Goal: Find specific fact: Find specific fact

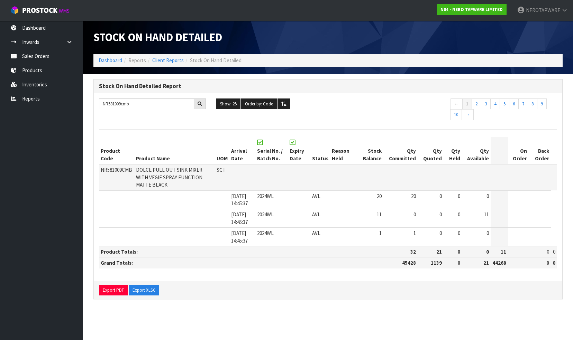
type input "NR581009cmb"
click at [37, 52] on link "Sales Orders" at bounding box center [41, 56] width 83 height 14
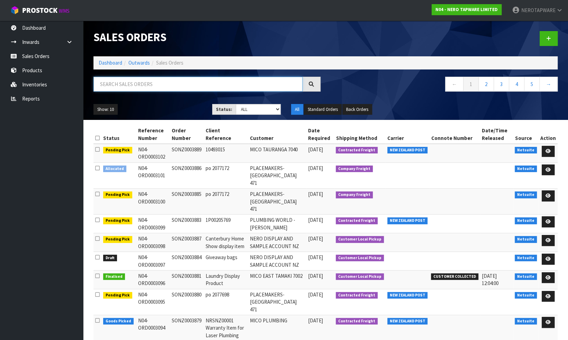
click at [122, 85] on input "text" at bounding box center [197, 84] width 209 height 15
paste input "SONZ0003889"
type input "SONZ0003889"
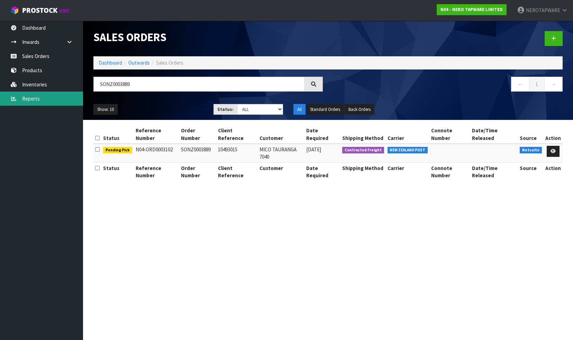
click at [38, 99] on link "Reports" at bounding box center [41, 99] width 83 height 14
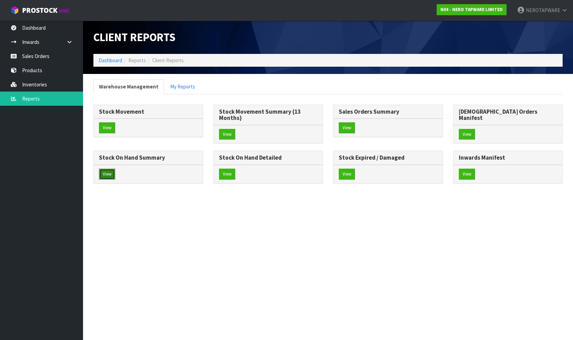
click at [115, 169] on button "View" at bounding box center [107, 174] width 16 height 11
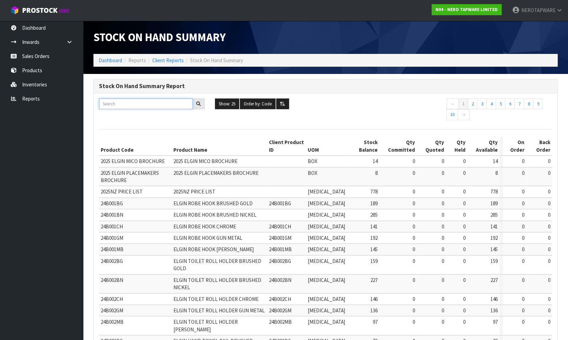
click at [151, 102] on input "text" at bounding box center [146, 104] width 94 height 11
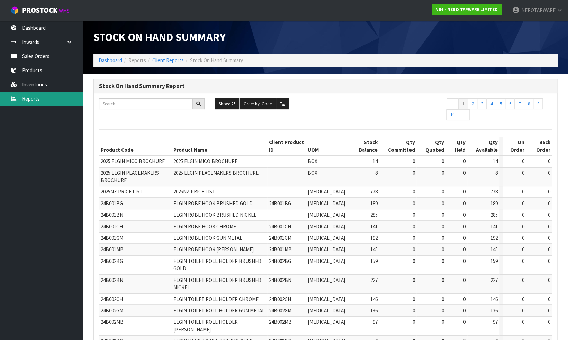
click at [29, 99] on link "Reports" at bounding box center [41, 99] width 83 height 14
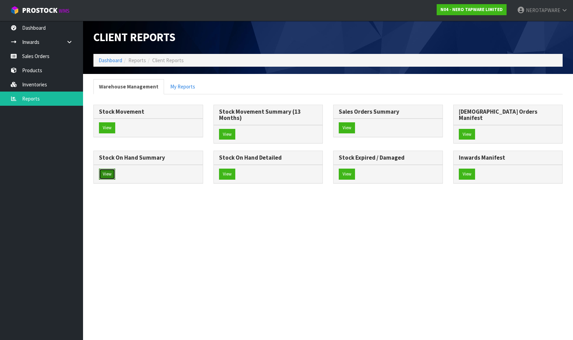
click at [115, 169] on button "View" at bounding box center [107, 174] width 16 height 11
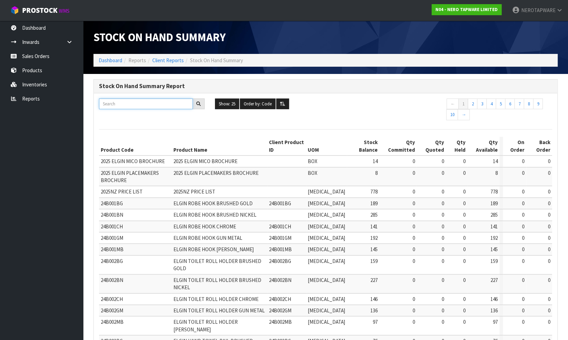
click at [129, 104] on input "text" at bounding box center [146, 104] width 94 height 11
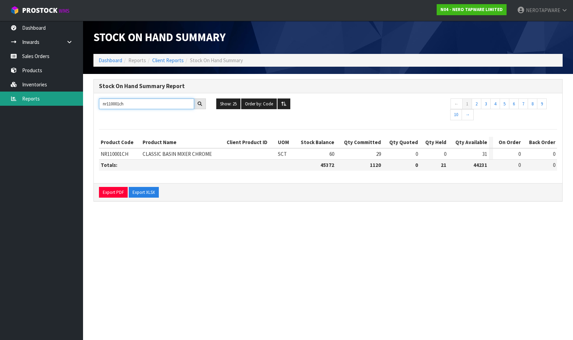
type input "nr110001ch"
click at [41, 97] on link "Reports" at bounding box center [41, 99] width 83 height 14
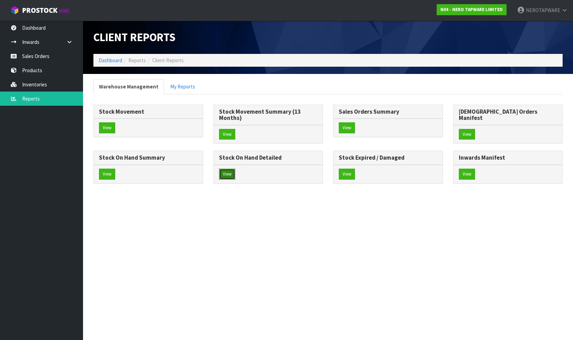
drag, startPoint x: 462, startPoint y: 166, endPoint x: 468, endPoint y: 167, distance: 5.7
click at [235, 169] on button "View" at bounding box center [227, 174] width 16 height 11
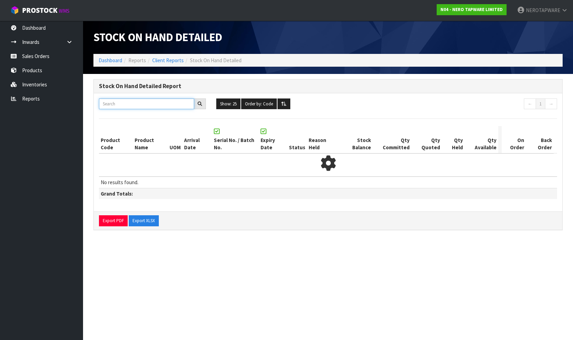
click at [159, 102] on input "text" at bounding box center [146, 104] width 95 height 11
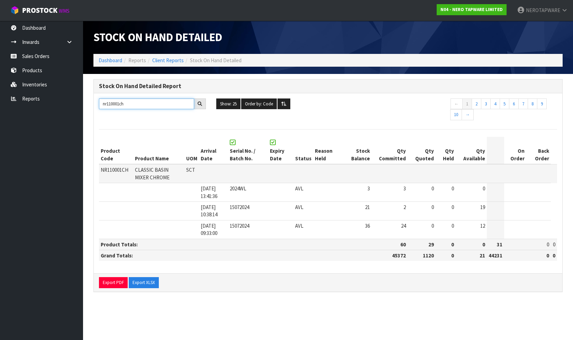
type input "nr110001ch"
click at [24, 54] on link "Sales Orders" at bounding box center [41, 56] width 83 height 14
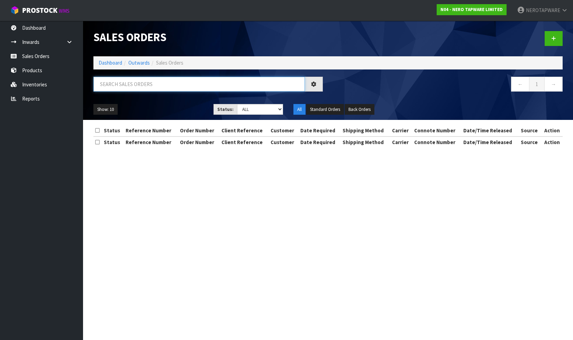
click at [130, 85] on input "text" at bounding box center [198, 84] width 211 height 15
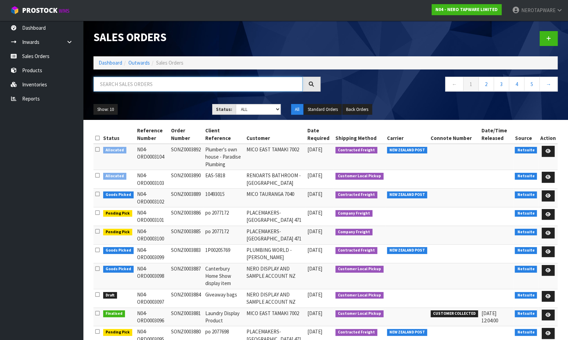
paste input "SONZ0003870"
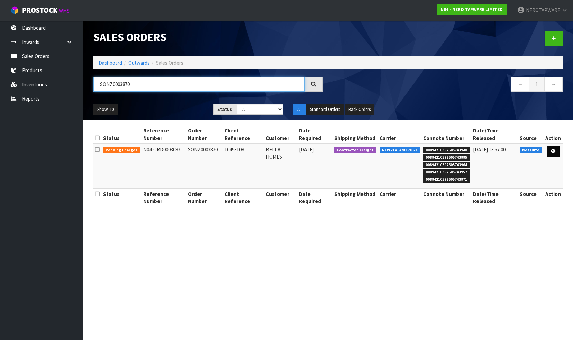
type input "SONZ0003870"
click at [553, 149] on icon at bounding box center [552, 151] width 5 height 4
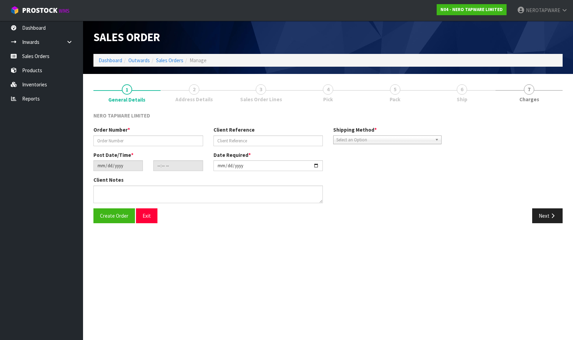
type input "SONZ0003870"
type input "10493108"
type input "[DATE]"
type input "15:45:08.000"
type input "[DATE]"
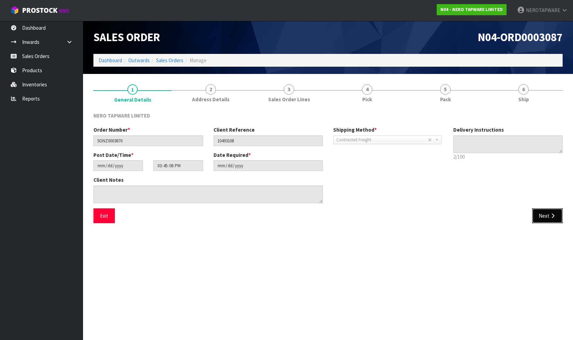
click at [542, 217] on button "Next" at bounding box center [547, 216] width 30 height 15
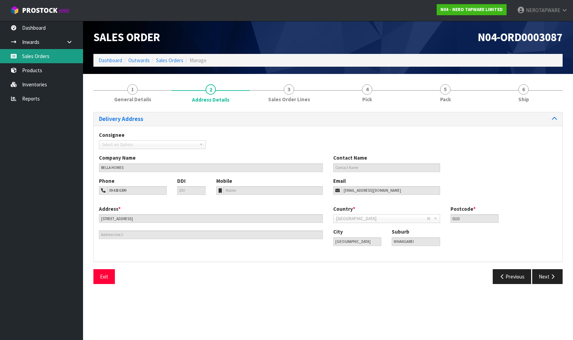
click at [31, 58] on link "Sales Orders" at bounding box center [41, 56] width 83 height 14
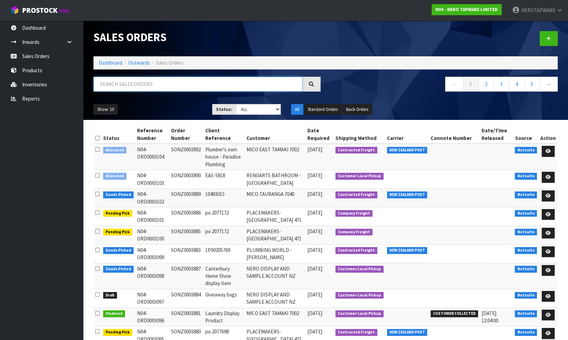
click at [134, 84] on input "text" at bounding box center [197, 84] width 209 height 15
paste input "SONZ0003870"
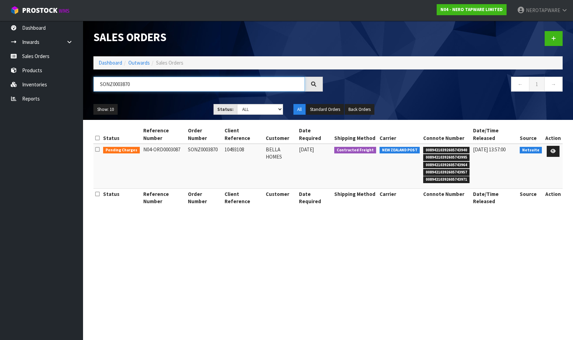
type input "SONZ0003870"
click at [441, 147] on span "00894210392605743940" at bounding box center [446, 150] width 46 height 7
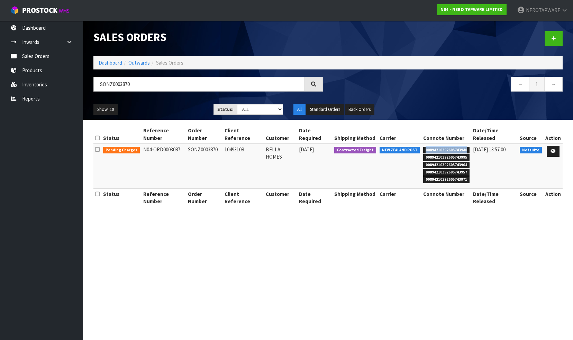
click at [441, 147] on span "00894210392605743940" at bounding box center [446, 150] width 46 height 7
copy span "00894210392605743940"
click at [448, 147] on span "00894210392605743940" at bounding box center [446, 150] width 46 height 7
click at [431, 154] on span "00894210392605743995" at bounding box center [446, 157] width 46 height 7
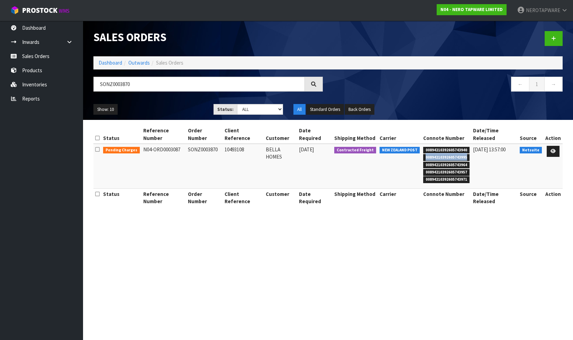
click at [431, 154] on span "00894210392605743995" at bounding box center [446, 157] width 46 height 7
copy span "00894210392605743995"
click at [441, 162] on span "00894210392605743964" at bounding box center [446, 165] width 46 height 7
copy span "00894210392605743964"
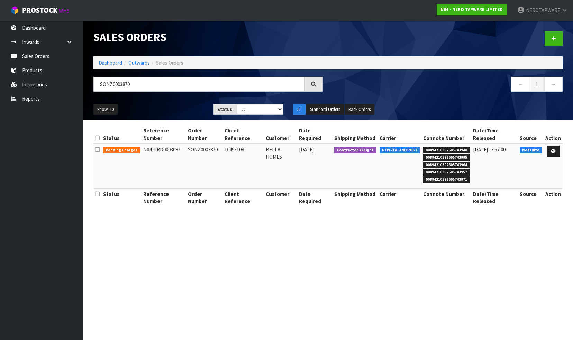
click at [446, 169] on span "00894210392605743957" at bounding box center [446, 172] width 46 height 7
copy span "00894210392605743957"
click at [440, 176] on span "00894210392605743971" at bounding box center [446, 179] width 46 height 7
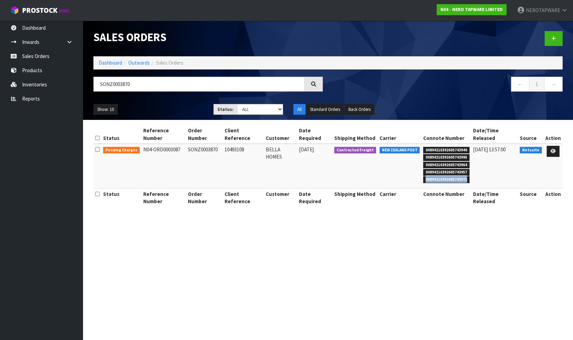
copy span "00894210392605743971"
